Goal: Task Accomplishment & Management: Manage account settings

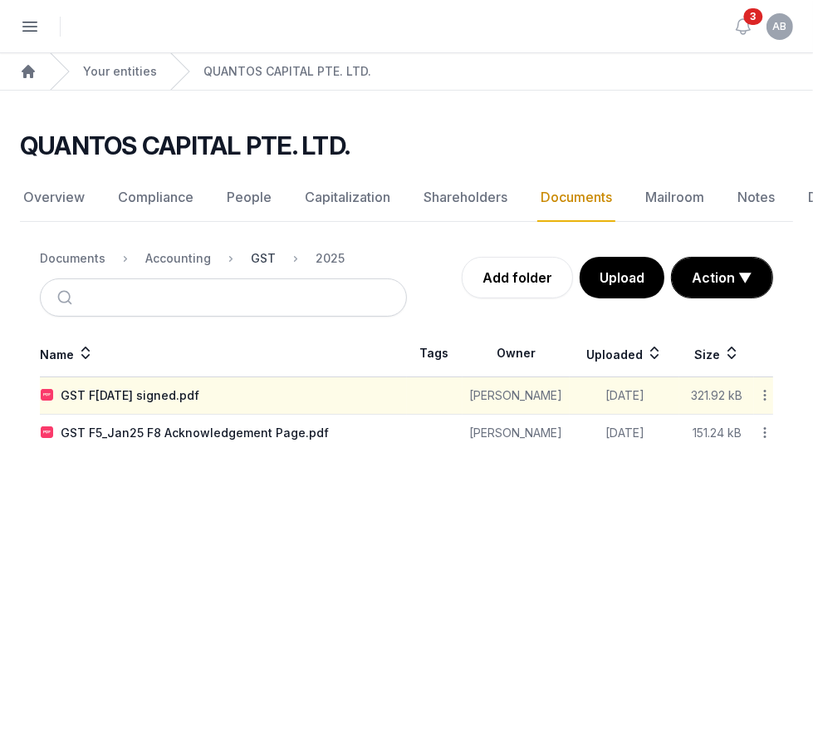
click at [262, 251] on div "GST" at bounding box center [263, 258] width 25 height 17
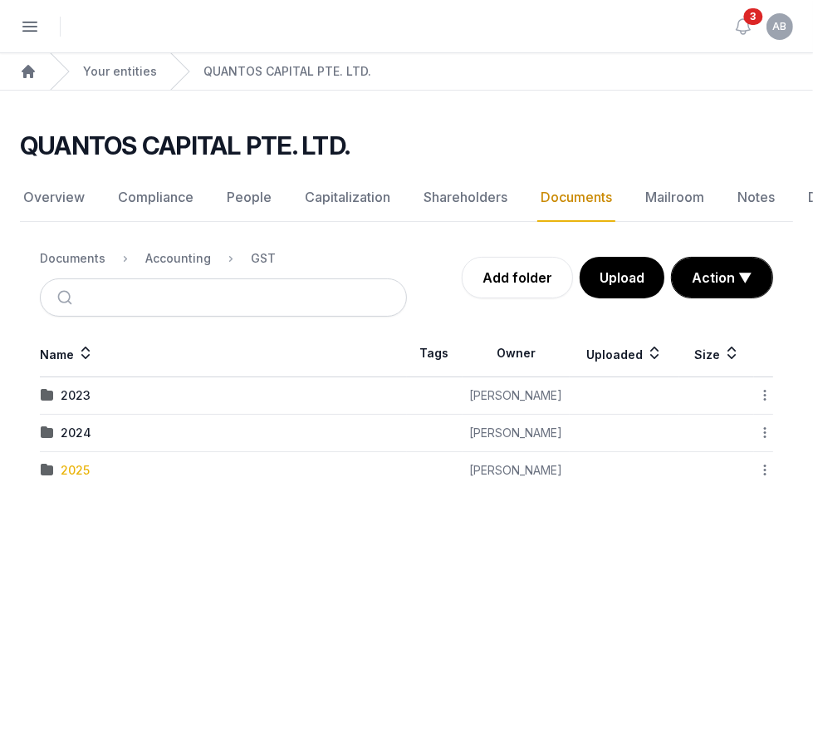
click at [85, 469] on div "2025" at bounding box center [75, 470] width 29 height 17
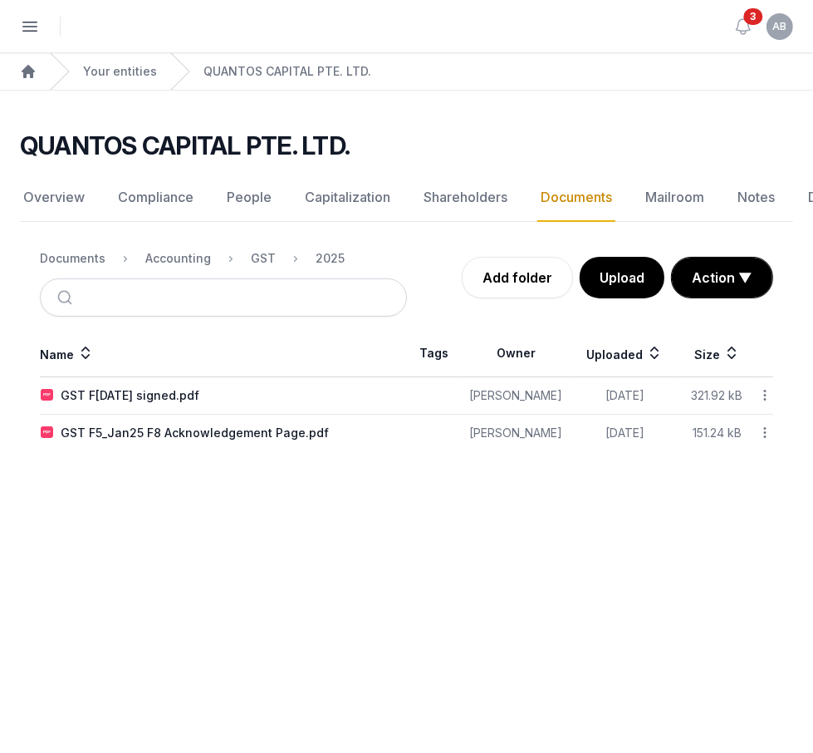
click at [170, 557] on main "Open sidebar 3 AB Annie Bong Home Your entities QUANTOS CAPITAL PTE. LTD. QUANT…" at bounding box center [406, 376] width 813 height 753
click at [352, 542] on main "Open sidebar 3 AB Annie Bong Home Your entities QUANTOS CAPITAL PTE. LTD. QUANT…" at bounding box center [406, 376] width 813 height 753
click at [192, 257] on div "Accounting" at bounding box center [178, 258] width 66 height 17
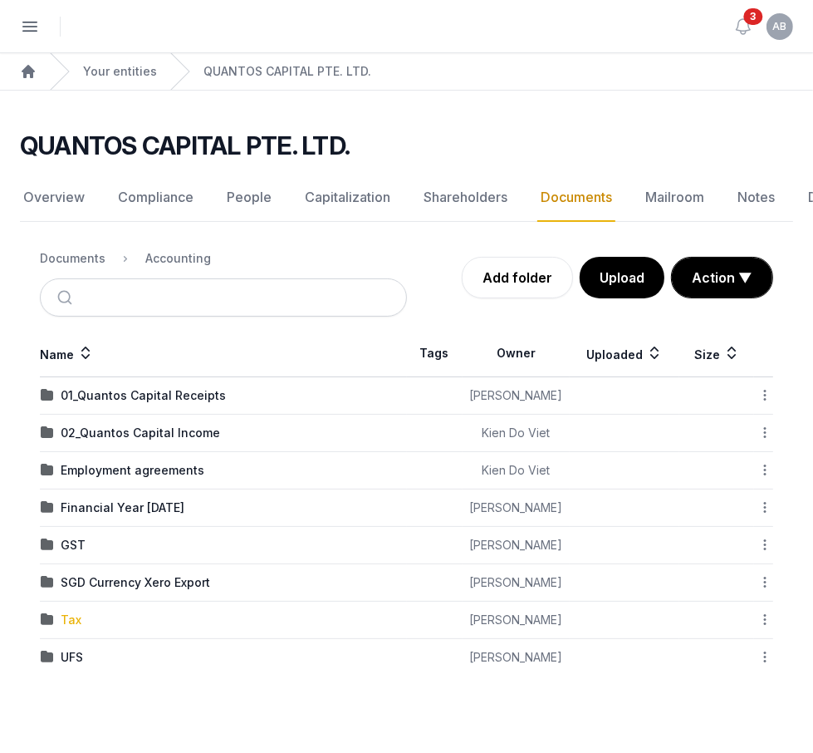
click at [69, 622] on div "Tax" at bounding box center [71, 620] width 21 height 17
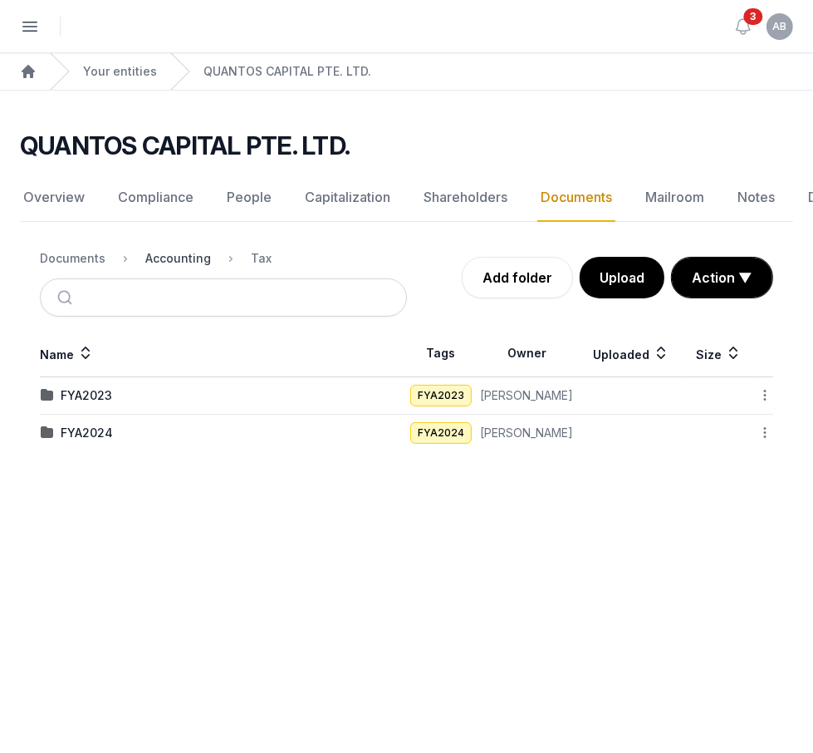
click at [189, 258] on div "Accounting" at bounding box center [178, 258] width 66 height 17
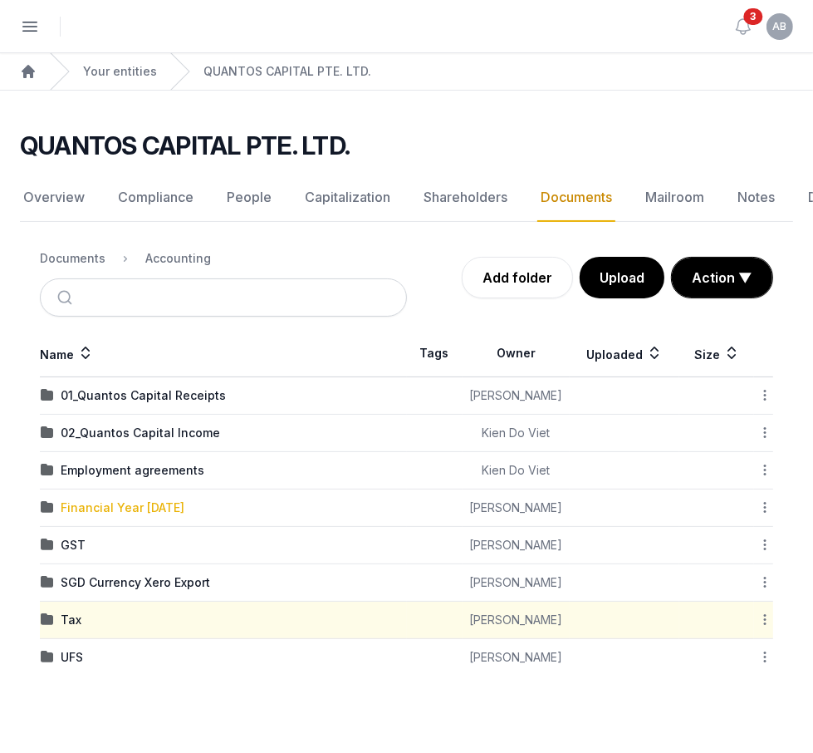
click at [106, 505] on div "Financial Year 2025" at bounding box center [123, 507] width 124 height 17
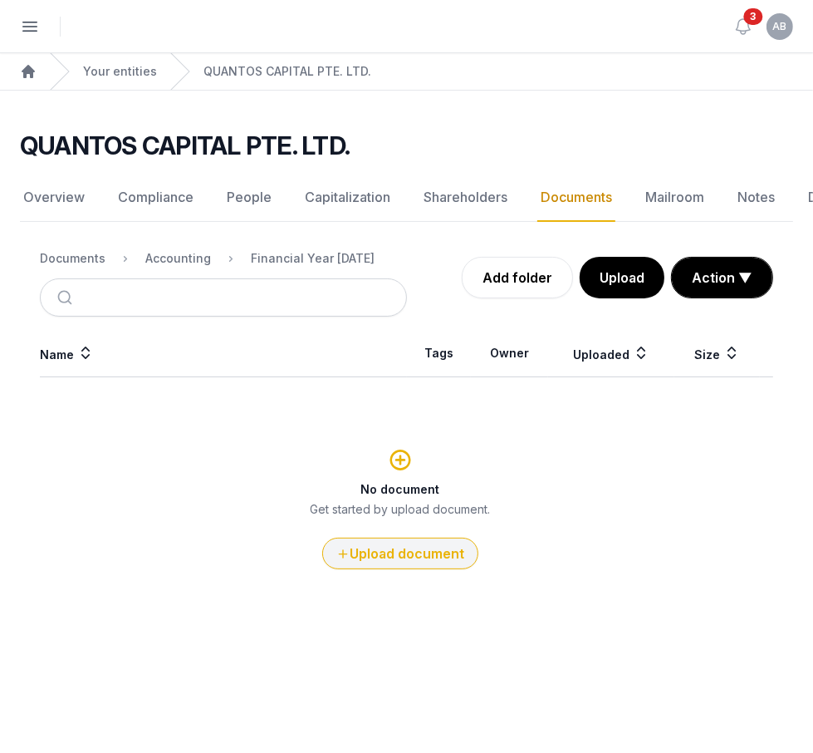
click at [410, 546] on button "Upload document" at bounding box center [400, 554] width 156 height 32
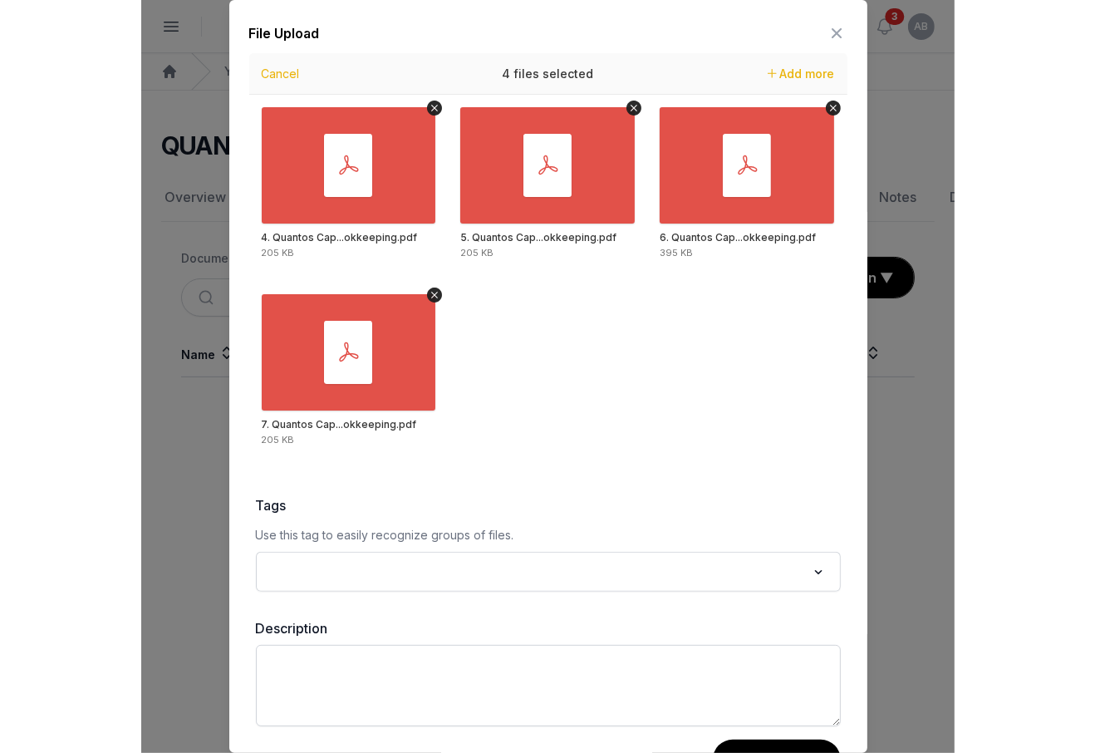
scroll to position [42, 0]
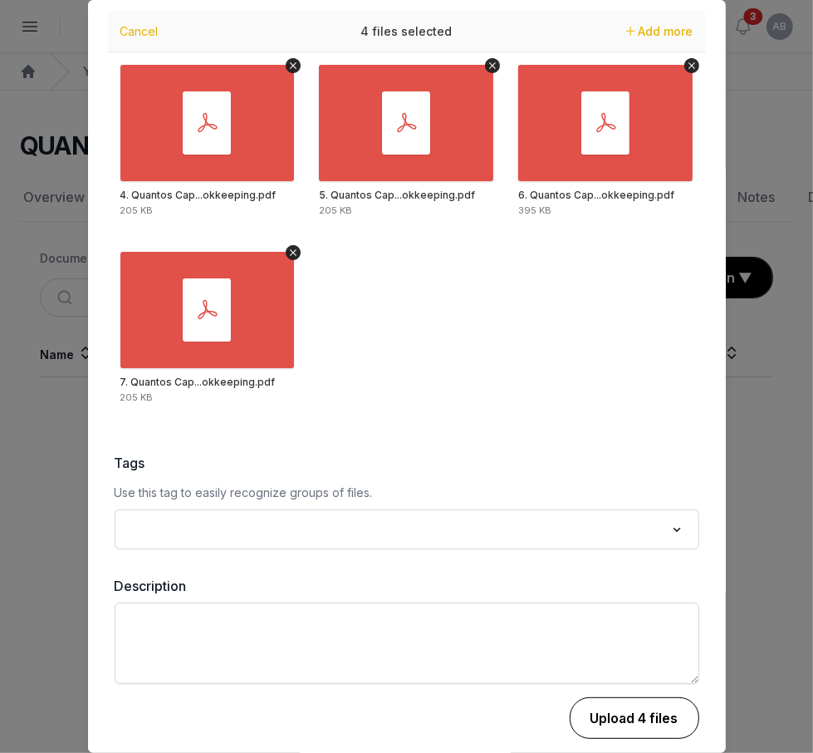
click at [602, 704] on button "Upload 4 files" at bounding box center [635, 718] width 130 height 42
